Goal: Check status: Check status

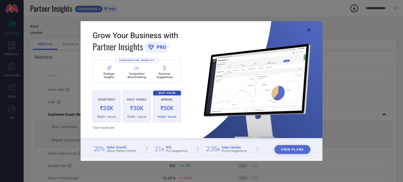
click at [309, 30] on icon at bounding box center [308, 29] width 3 height 3
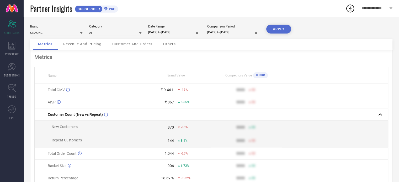
select select "7"
select select "2025"
select select "8"
select select "2025"
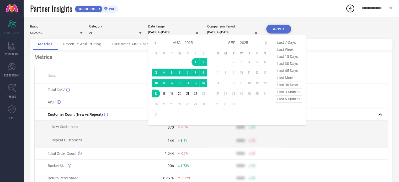
click at [162, 32] on input "[DATE] to [DATE]" at bounding box center [174, 33] width 52 height 6
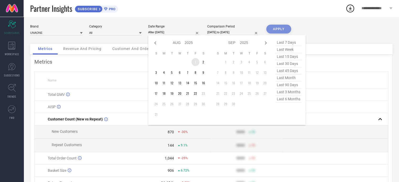
click at [197, 63] on td "1" at bounding box center [196, 62] width 8 height 8
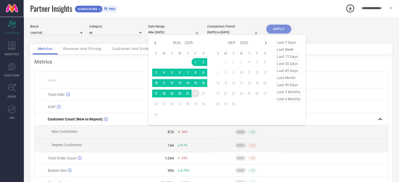
type input "[DATE] to [DATE]"
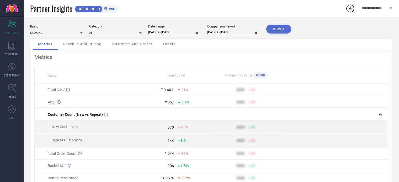
select select "5"
select select "2024"
select select "6"
select select "2024"
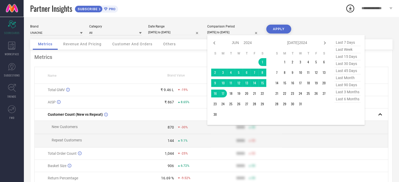
click at [228, 31] on input "[DATE] to [DATE]" at bounding box center [233, 33] width 52 height 6
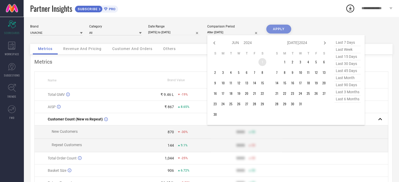
click at [263, 64] on td "1" at bounding box center [262, 62] width 8 height 8
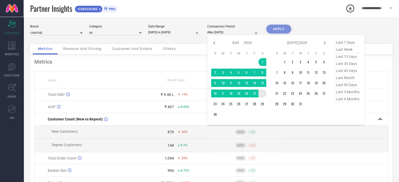
type input "[DATE] to [DATE]"
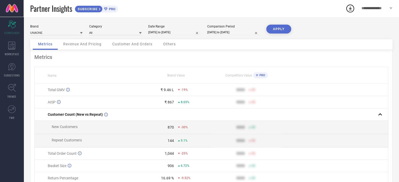
click at [277, 28] on button "APPLY" at bounding box center [278, 29] width 25 height 9
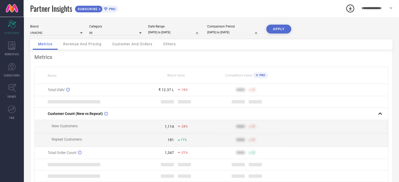
click at [277, 50] on div "Metrics Revenue And Pricing Customer And Orders Others" at bounding box center [211, 44] width 362 height 11
click at [161, 36] on div "Brand UNAONE Category All Date Range [DATE] to [DATE] Comparison Period [DATE] …" at bounding box center [211, 32] width 362 height 15
click at [166, 33] on input "[DATE] to [DATE]" at bounding box center [174, 33] width 52 height 6
select select "7"
select select "2025"
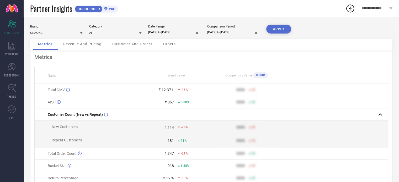
select select "8"
select select "2025"
click at [231, 29] on div "Comparison Period [DATE] to [DATE]" at bounding box center [233, 30] width 52 height 11
select select "5"
select select "2024"
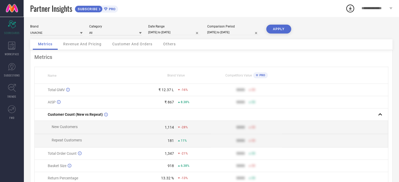
select select "6"
select select "2024"
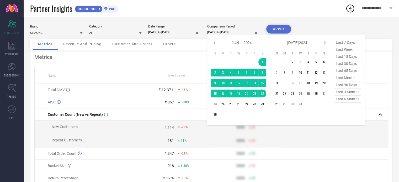
click at [231, 32] on input "[DATE] to [DATE]" at bounding box center [233, 33] width 52 height 6
click at [215, 44] on icon at bounding box center [214, 42] width 2 height 3
select select "4"
select select "2024"
select select "5"
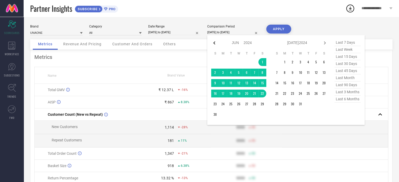
select select "2024"
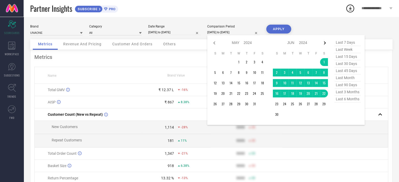
click at [324, 42] on icon at bounding box center [325, 42] width 2 height 3
select select "5"
select select "2024"
select select "6"
select select "2024"
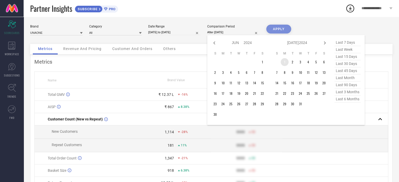
click at [284, 62] on td "1" at bounding box center [285, 62] width 8 height 8
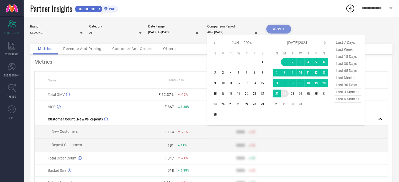
type input "[DATE] to [DATE]"
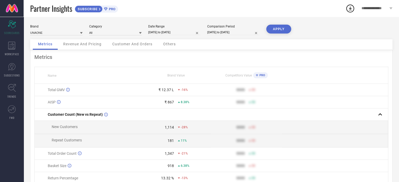
click at [283, 30] on button "APPLY" at bounding box center [278, 29] width 25 height 9
click at [286, 47] on div "Metrics Revenue And Pricing Customer And Orders Others" at bounding box center [211, 44] width 362 height 11
